Goal: Transaction & Acquisition: Purchase product/service

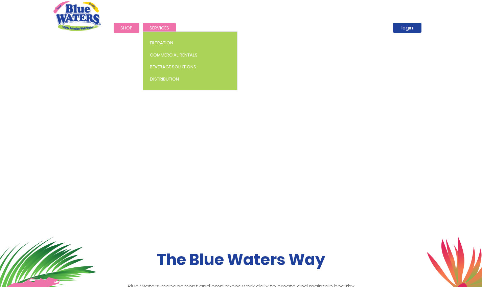
click at [159, 29] on span "Services" at bounding box center [160, 28] width 20 height 6
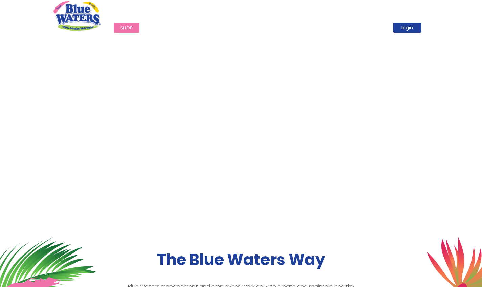
click at [124, 26] on span "Shop" at bounding box center [127, 28] width 12 height 6
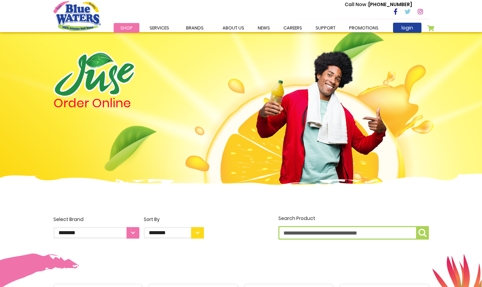
click at [124, 26] on span "Shop" at bounding box center [127, 28] width 12 height 6
click at [282, 236] on input "Search Product" at bounding box center [354, 233] width 151 height 14
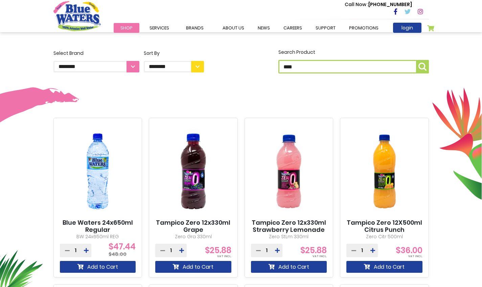
scroll to position [168, 0]
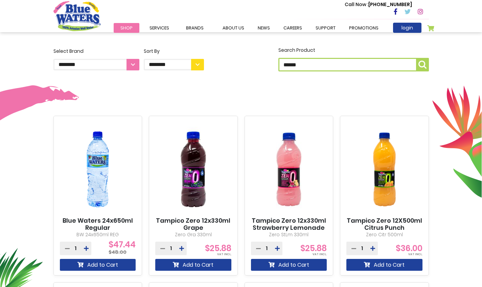
type input "******"
click at [422, 65] on button "Search Product ******" at bounding box center [422, 65] width 13 height 14
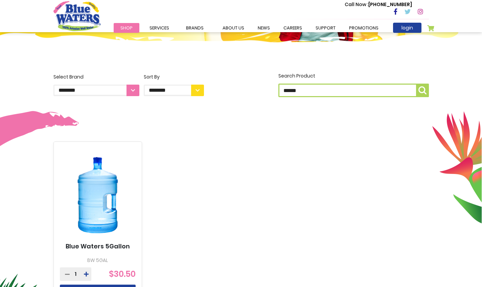
scroll to position [155, 0]
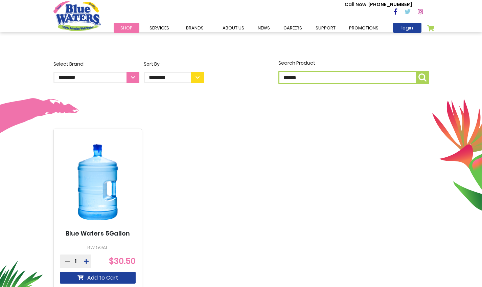
click at [87, 260] on icon at bounding box center [86, 261] width 5 height 5
click at [93, 277] on button "Add to Cart" at bounding box center [98, 278] width 76 height 12
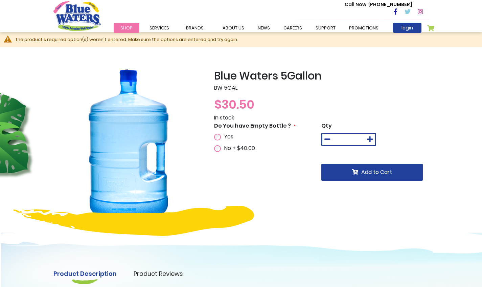
click at [370, 139] on icon at bounding box center [370, 139] width 6 height 7
click at [325, 139] on icon at bounding box center [328, 139] width 6 height 7
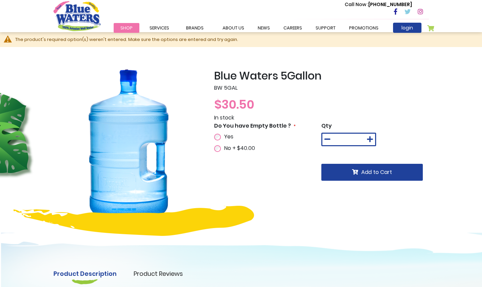
type input "*"
click at [218, 133] on div "Yes" at bounding box center [241, 137] width 55 height 8
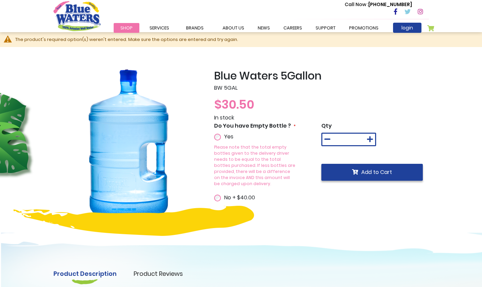
click at [353, 172] on icon "submit" at bounding box center [355, 171] width 6 height 5
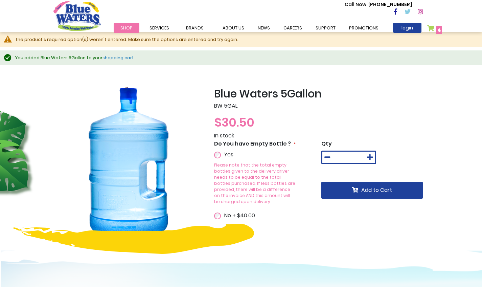
click at [434, 30] on link "My Cart 4 4 items" at bounding box center [435, 30] width 15 height 10
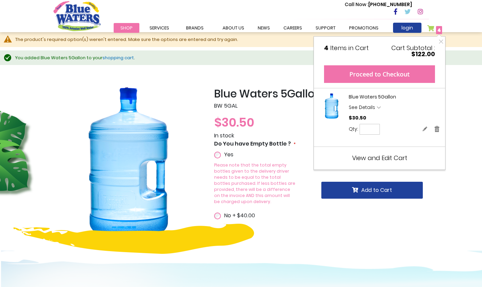
click at [380, 68] on button "Proceed to Checkout" at bounding box center [379, 74] width 111 height 18
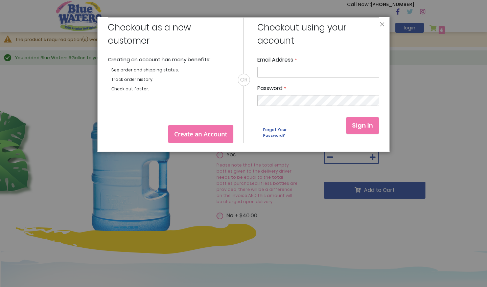
type input "**********"
click at [363, 126] on button "Sign In" at bounding box center [362, 126] width 33 height 18
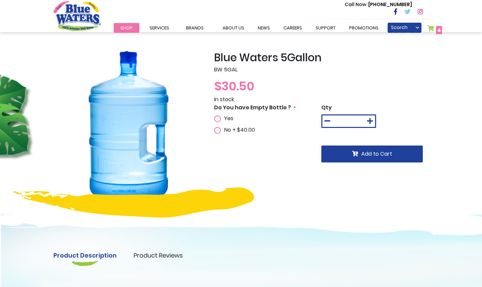
click at [369, 121] on icon at bounding box center [370, 121] width 6 height 7
type input "*"
click at [359, 150] on button "Add to Cart" at bounding box center [373, 154] width 102 height 17
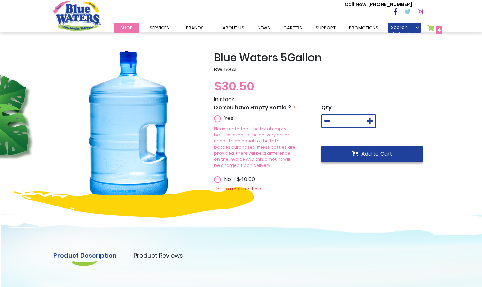
click at [356, 157] on button "Add to Cart" at bounding box center [373, 154] width 102 height 17
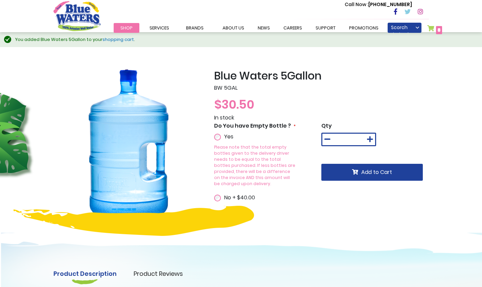
click at [438, 31] on span "8" at bounding box center [439, 30] width 3 height 7
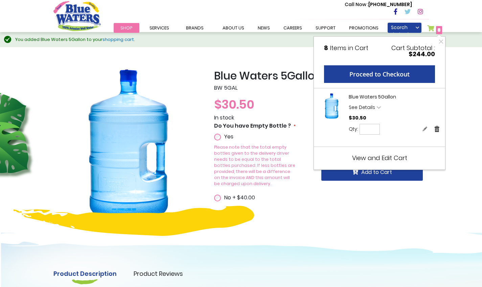
click at [437, 128] on link "Remove" at bounding box center [437, 128] width 6 height 7
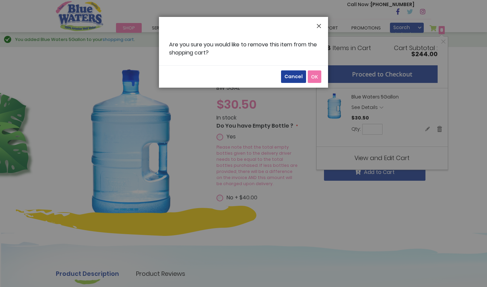
click at [318, 26] on button "Close" at bounding box center [319, 28] width 18 height 22
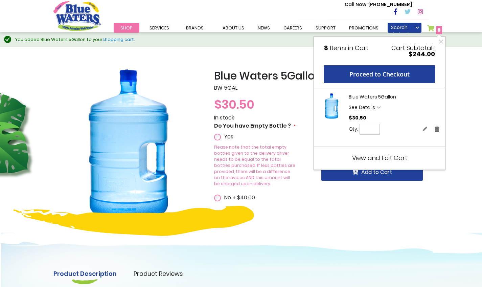
click at [371, 130] on input "*" at bounding box center [370, 129] width 20 height 11
type input "*"
click at [393, 130] on span "Update" at bounding box center [397, 129] width 16 height 5
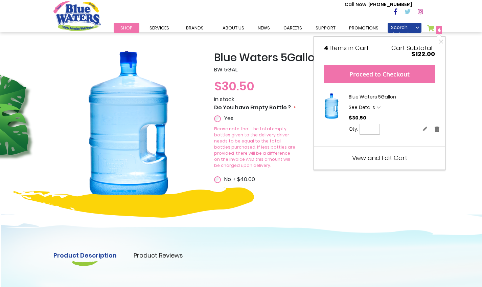
click at [374, 75] on button "Proceed to Checkout" at bounding box center [379, 74] width 111 height 18
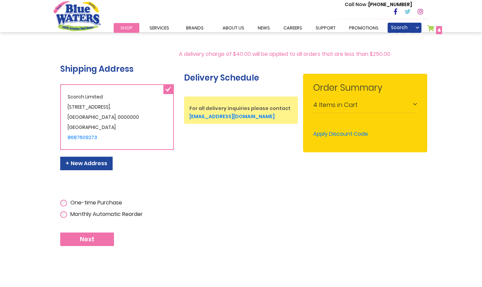
scroll to position [108, 0]
click at [78, 245] on button "Next" at bounding box center [87, 240] width 54 height 14
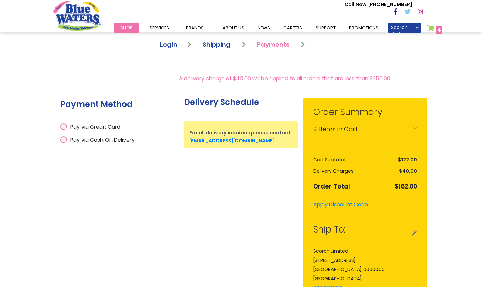
scroll to position [84, 0]
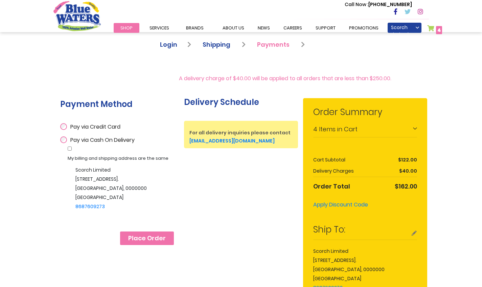
click at [143, 242] on span "Place Order" at bounding box center [147, 238] width 38 height 7
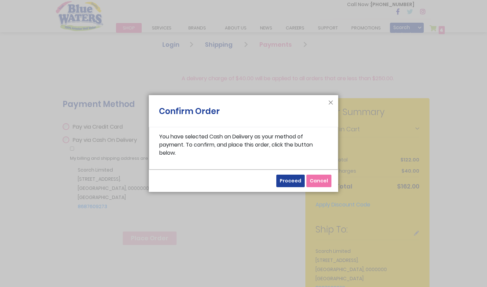
click at [293, 180] on span "Proceed" at bounding box center [291, 180] width 22 height 7
